Goal: Transaction & Acquisition: Purchase product/service

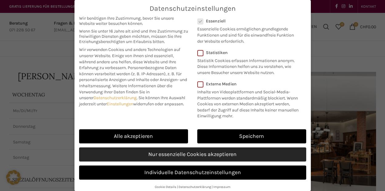
click at [162, 153] on link "Nur essenzielle Cookies akzeptieren" at bounding box center [192, 155] width 227 height 14
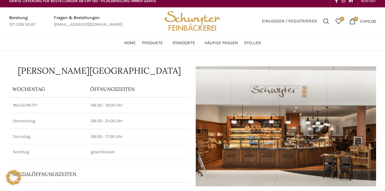
scroll to position [4, 0]
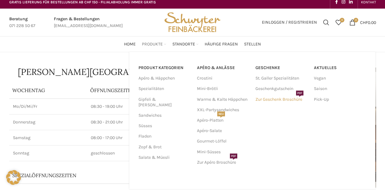
click at [285, 102] on link "Zur Geschenk Broschüre PDF" at bounding box center [281, 99] width 52 height 10
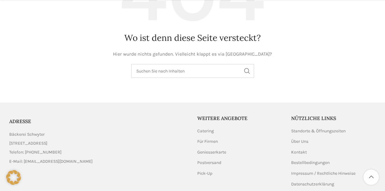
scroll to position [147, 0]
click at [219, 70] on input "Suchen" at bounding box center [192, 70] width 123 height 14
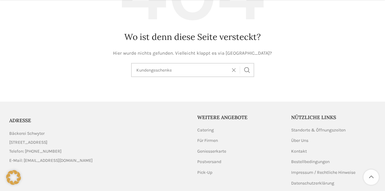
type input "Kundengeschenke"
click at [247, 69] on button "Search" at bounding box center [247, 70] width 14 height 14
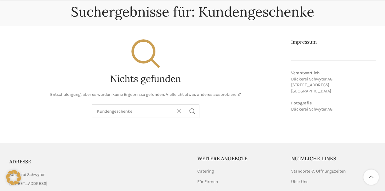
scroll to position [59, 0]
drag, startPoint x: 112, startPoint y: 111, endPoint x: 74, endPoint y: 111, distance: 38.5
click at [73, 112] on div "Kundengeschenke Search" at bounding box center [145, 111] width 273 height 14
type input "Werbegeschenke"
click at [192, 111] on button "Search" at bounding box center [192, 111] width 14 height 14
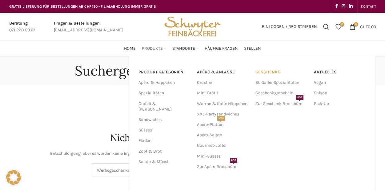
click at [279, 72] on link "Geschenke" at bounding box center [281, 72] width 52 height 10
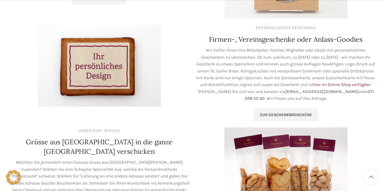
scroll to position [176, 0]
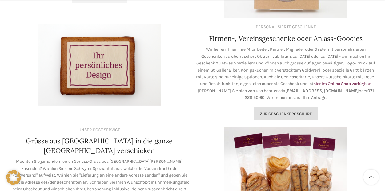
click at [262, 112] on span "Zur geschenkbroschüre" at bounding box center [286, 114] width 52 height 5
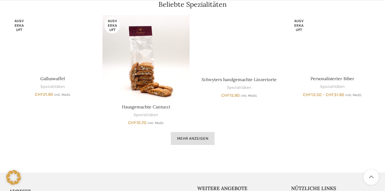
scroll to position [412, 0]
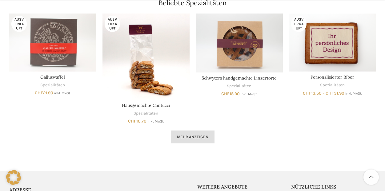
click at [194, 140] on span "Mehr anzeigen" at bounding box center [192, 137] width 31 height 5
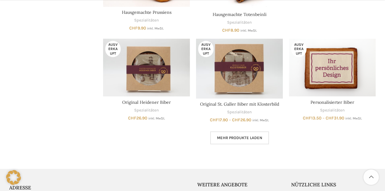
scroll to position [409, 0]
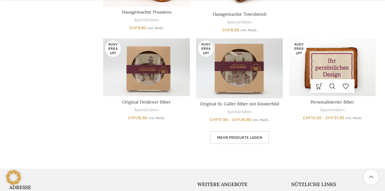
click at [329, 61] on img "Personalisierter Biber" at bounding box center [332, 67] width 87 height 58
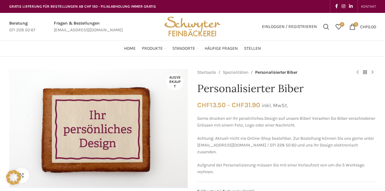
click at [365, 8] on span "KONTAKT" at bounding box center [368, 6] width 15 height 4
